Goal: Information Seeking & Learning: Understand process/instructions

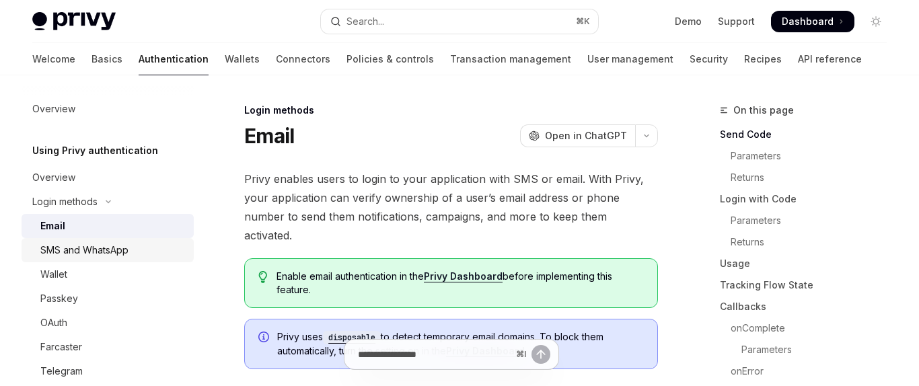
scroll to position [50, 0]
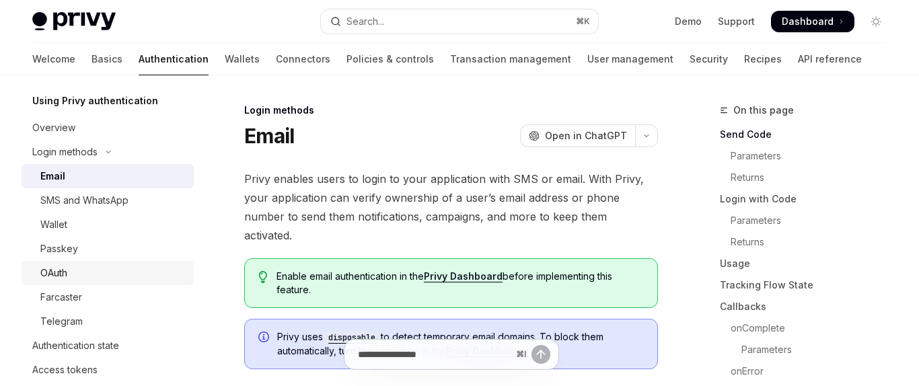
click at [106, 267] on div "OAuth" at bounding box center [112, 273] width 145 height 16
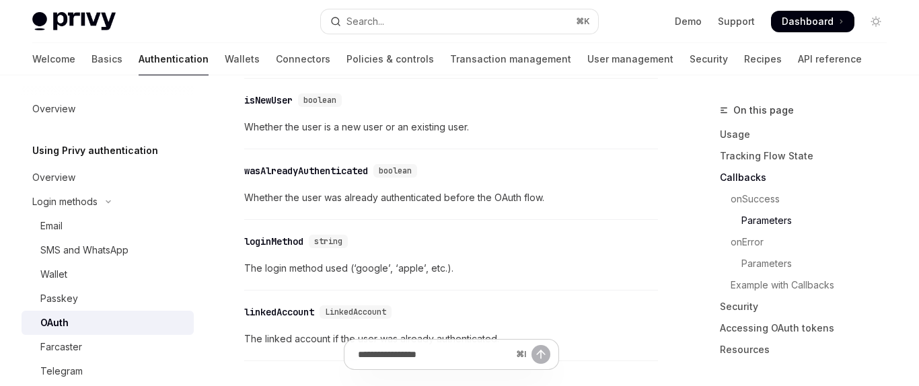
scroll to position [1965, 0]
click at [744, 61] on link "Recipes" at bounding box center [763, 59] width 38 height 32
type textarea "*"
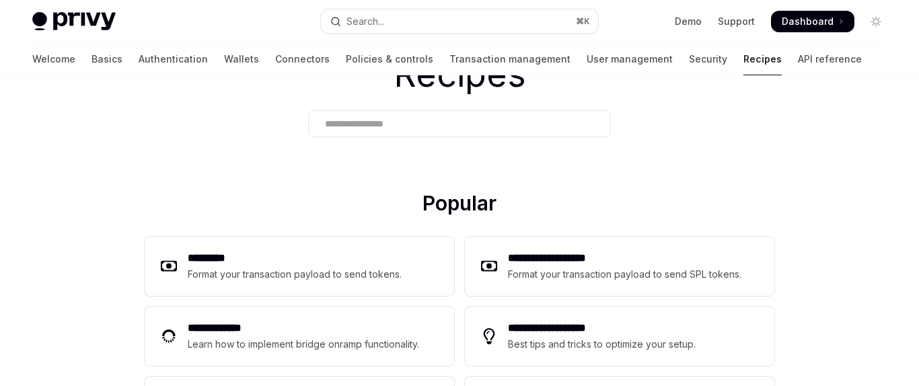
scroll to position [89, 0]
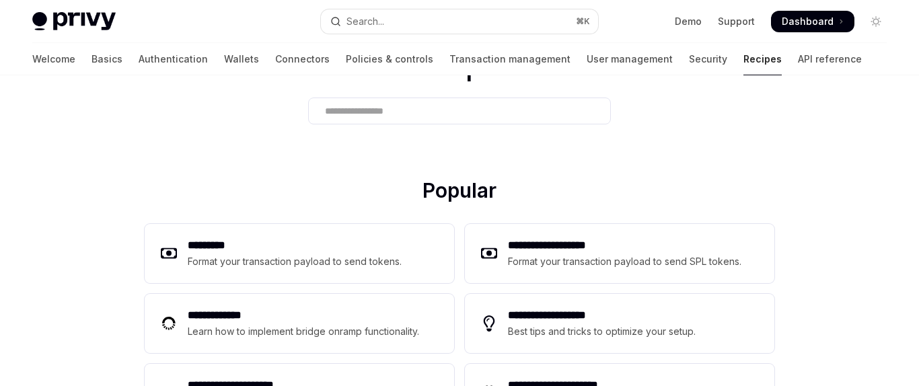
click at [384, 124] on div at bounding box center [459, 111] width 303 height 27
click at [379, 113] on input "text" at bounding box center [459, 111] width 269 height 14
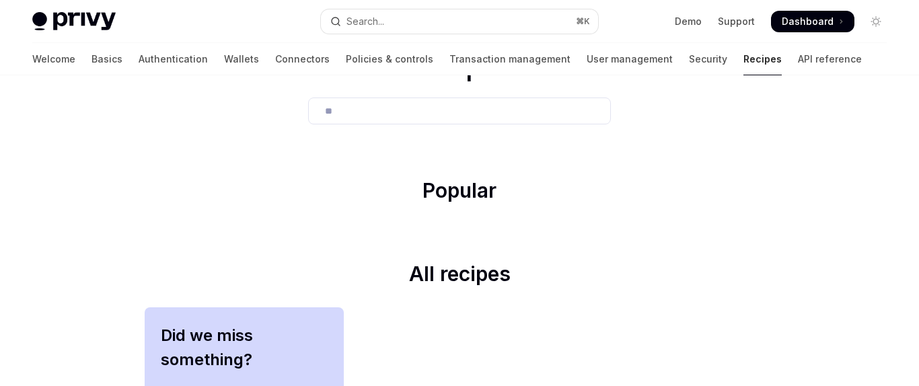
type input "*"
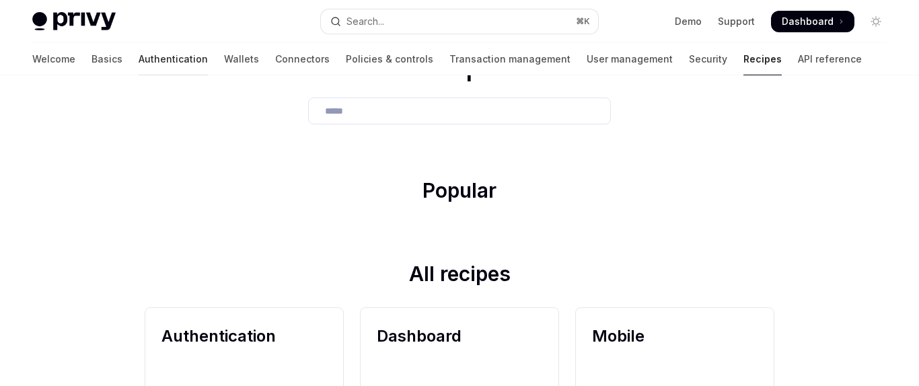
type input "*****"
click at [139, 63] on link "Authentication" at bounding box center [173, 59] width 69 height 32
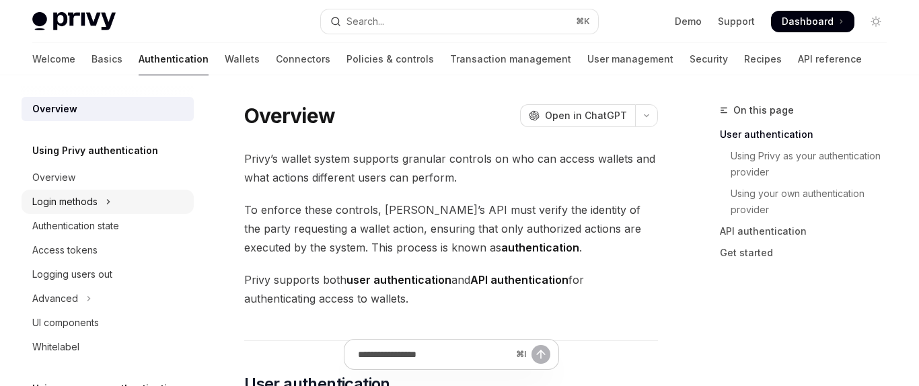
click at [96, 209] on div "Login methods" at bounding box center [64, 202] width 65 height 16
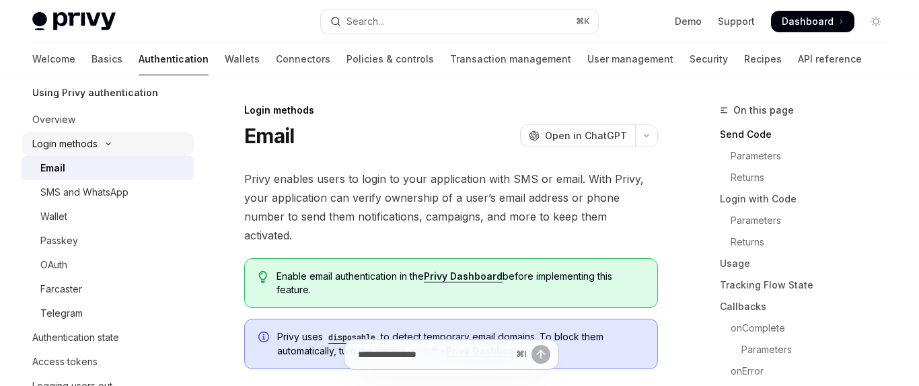
scroll to position [110, 0]
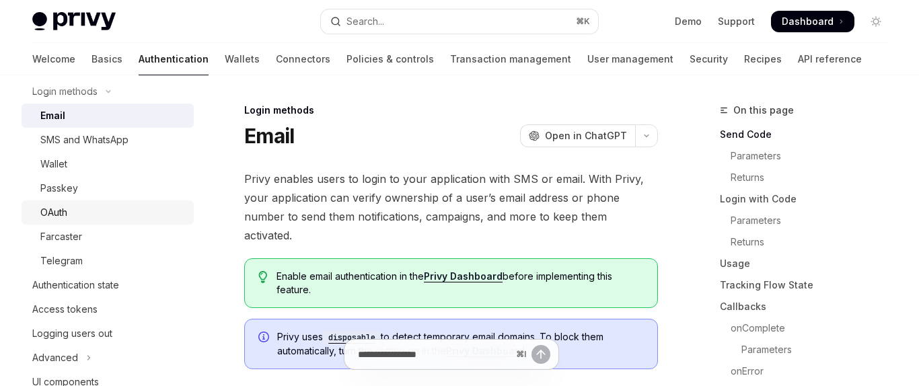
click at [92, 218] on div "OAuth" at bounding box center [112, 212] width 145 height 16
type textarea "*"
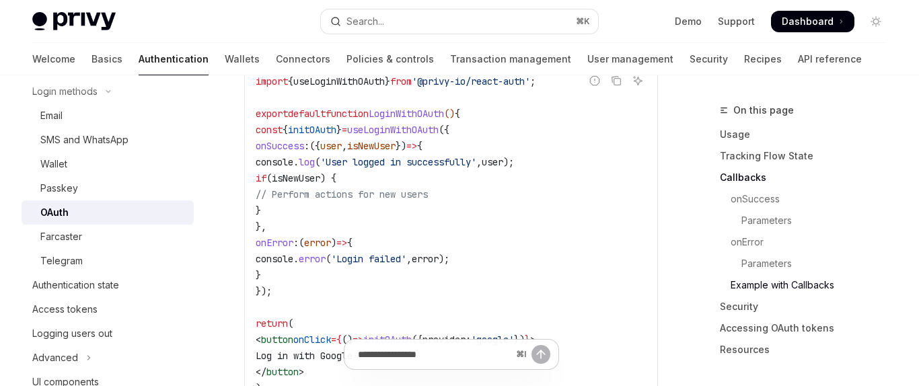
scroll to position [2530, 0]
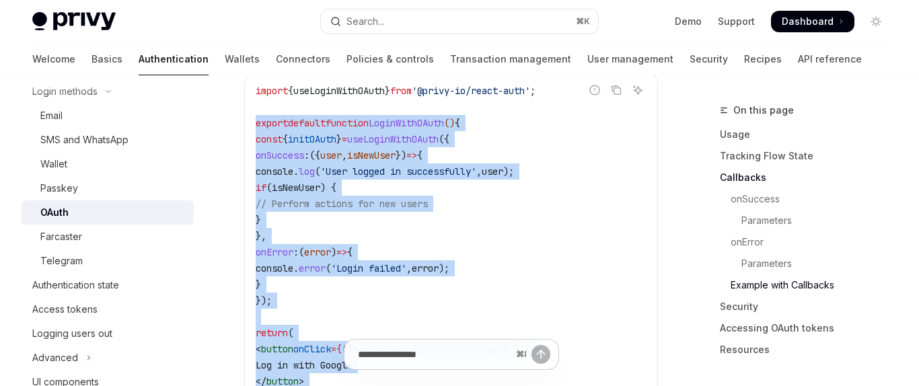
drag, startPoint x: 266, startPoint y: 330, endPoint x: 247, endPoint y: 153, distance: 177.9
click at [247, 153] on div "import { useLoginWithOAuth } from '@privy-io/react-auth' ; export default funct…" at bounding box center [451, 252] width 412 height 358
copy code "export default function LoginWithOAuth () { const { initOAuth } = useLoginWithO…"
click at [429, 264] on code "import { useLoginWithOAuth } from '@privy-io/react-auth' ; export default funct…" at bounding box center [451, 252] width 391 height 339
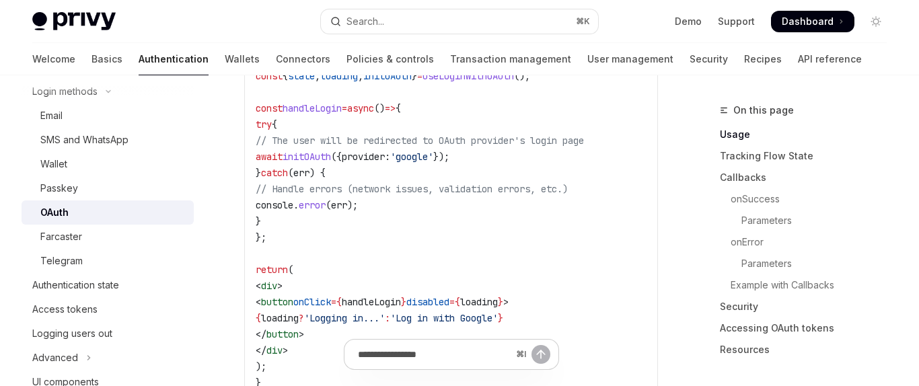
scroll to position [932, 0]
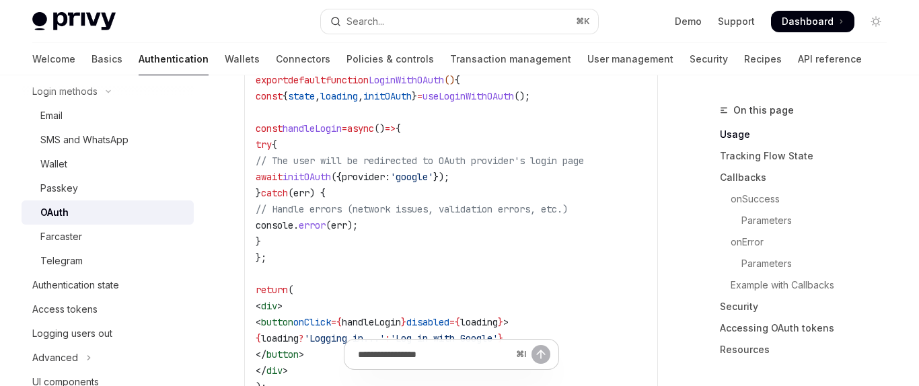
drag, startPoint x: 260, startPoint y: 353, endPoint x: 279, endPoint y: 209, distance: 145.1
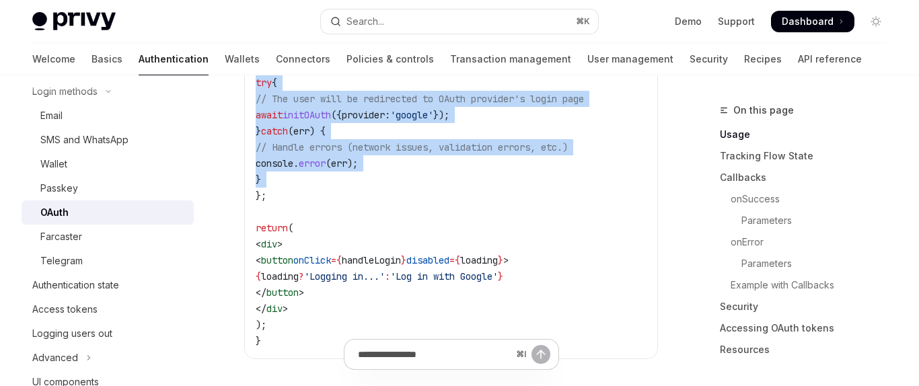
scroll to position [1034, 0]
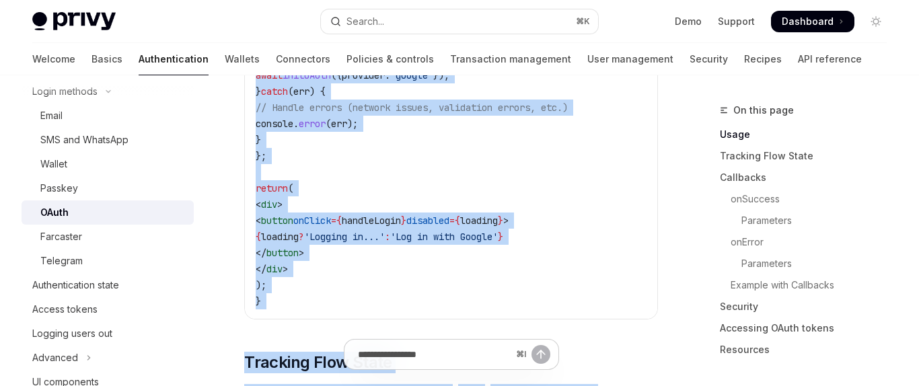
drag, startPoint x: 255, startPoint y: 106, endPoint x: 258, endPoint y: 350, distance: 243.5
copy div "loremi dolorsi ametcons AdipiScinGElit () { seddo { eiusm , tempori , utlaBOree…"
click at [293, 309] on code "import { useLoginWithOAuth } from '@privy-io/react-auth' ; export default funct…" at bounding box center [451, 123] width 391 height 371
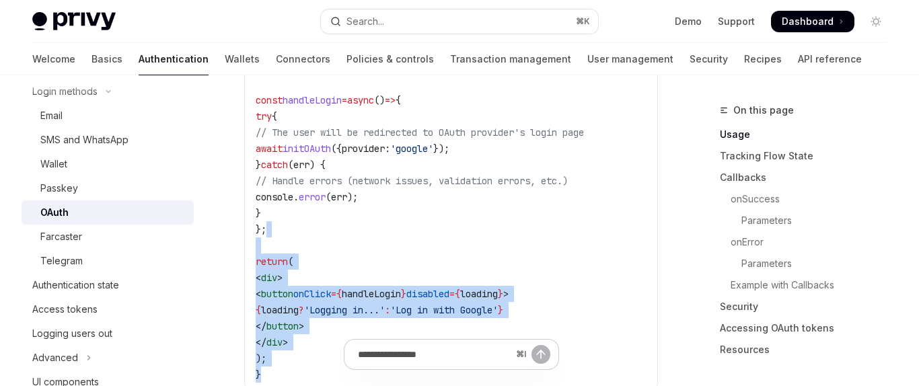
scroll to position [952, 0]
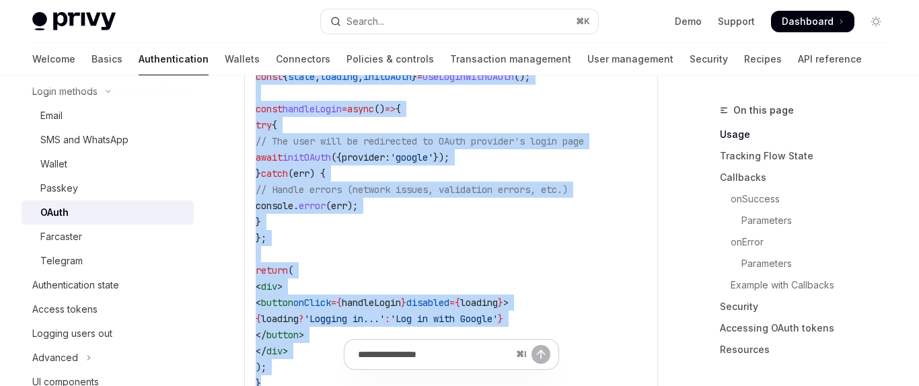
drag, startPoint x: 272, startPoint y: 323, endPoint x: 252, endPoint y: 87, distance: 237.6
click at [252, 87] on div "import { useLoginWithOAuth } from '@privy-io/react-auth' ; export default funct…" at bounding box center [451, 206] width 412 height 390
copy code "export default function LoginWithOAuth () { const { state , loading , initOAuth…"
click at [455, 196] on span "// Handle errors (network issues, validation errors, etc.)" at bounding box center [412, 190] width 312 height 12
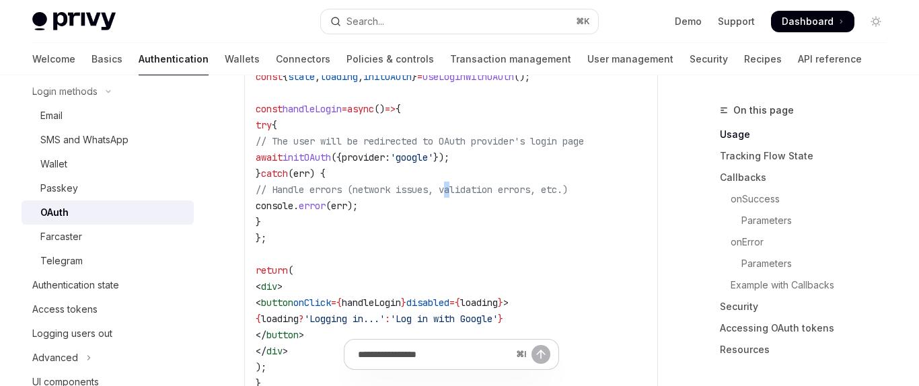
click at [455, 196] on span "// Handle errors (network issues, validation errors, etc.)" at bounding box center [412, 190] width 312 height 12
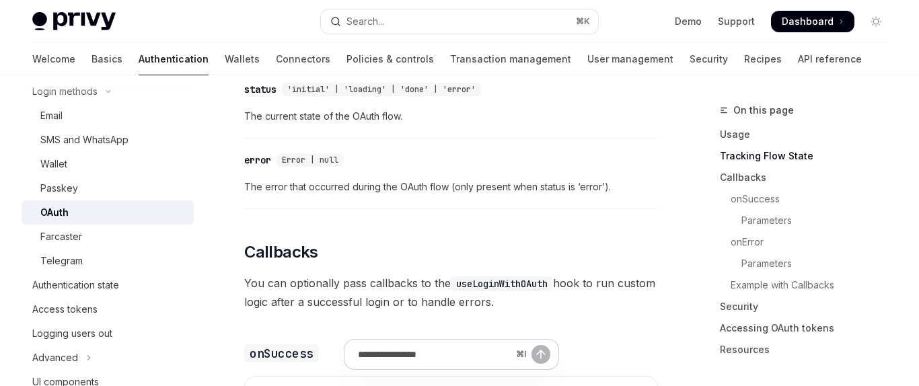
scroll to position [1443, 0]
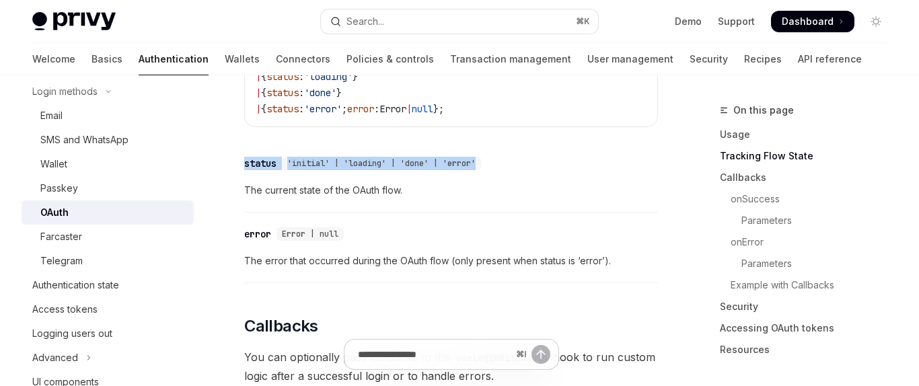
drag, startPoint x: 497, startPoint y: 194, endPoint x: 236, endPoint y: 189, distance: 261.0
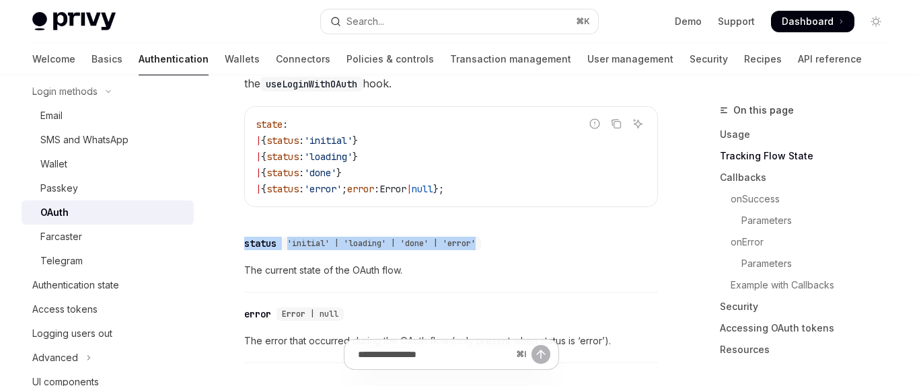
scroll to position [1354, 0]
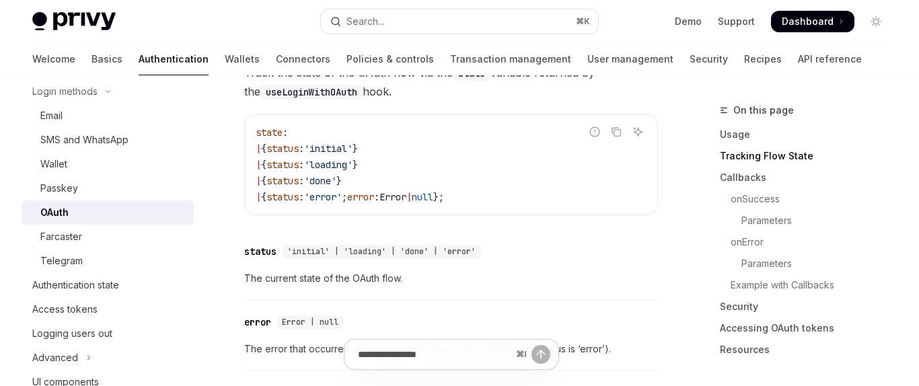
click at [494, 205] on code "state : | { status : 'initial' } | { status : 'loading' } | { status : 'done' }…" at bounding box center [451, 164] width 391 height 81
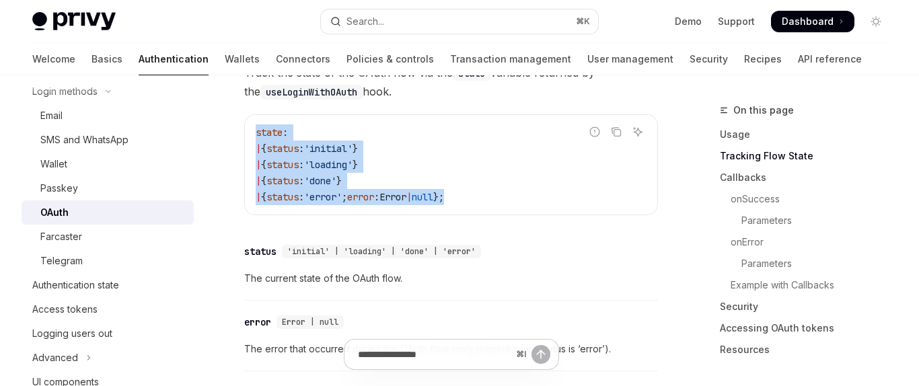
drag, startPoint x: 497, startPoint y: 225, endPoint x: 252, endPoint y: 165, distance: 252.7
click at [252, 165] on div "state : | { status : 'initial' } | { status : 'loading' } | { status : 'done' }…" at bounding box center [451, 165] width 412 height 100
copy code "state : | { status : 'initial' } | { status : 'loading' } | { status : 'done' }…"
